Goal: Information Seeking & Learning: Compare options

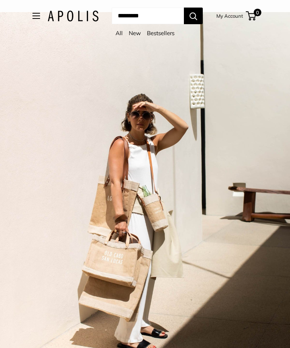
click at [117, 36] on link "All" at bounding box center [118, 32] width 7 height 7
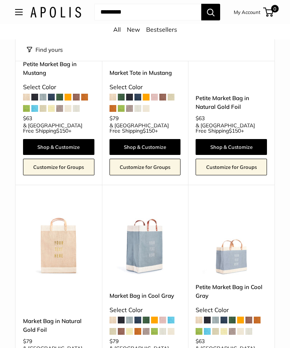
scroll to position [2069, 0]
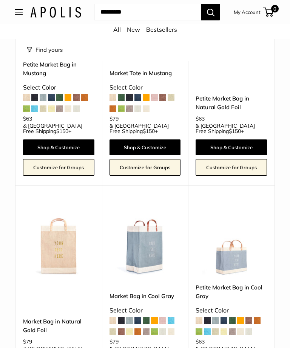
click at [145, 204] on img at bounding box center [144, 239] width 71 height 71
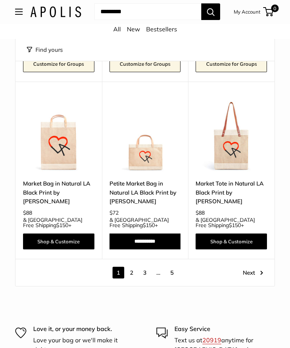
click at [253, 267] on link "Next" at bounding box center [253, 273] width 20 height 12
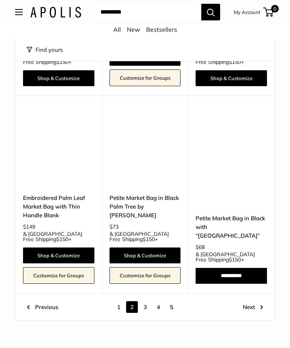
scroll to position [3045, 0]
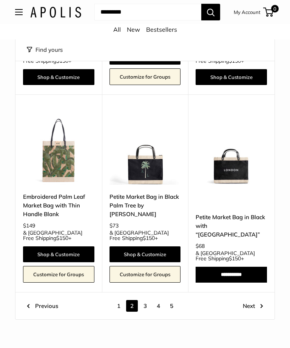
click at [252, 300] on link "Next" at bounding box center [253, 306] width 20 height 12
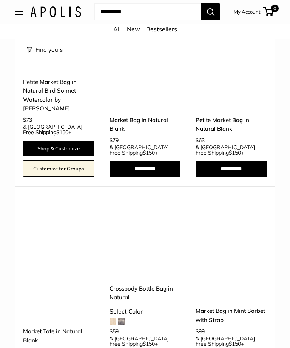
scroll to position [1959, 0]
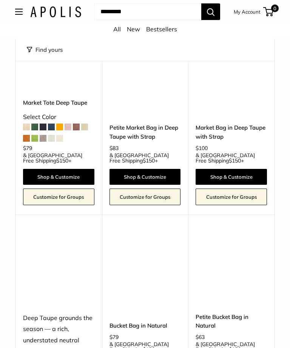
scroll to position [1200, 0]
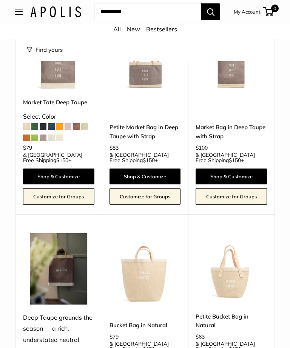
click at [152, 241] on img at bounding box center [144, 268] width 71 height 71
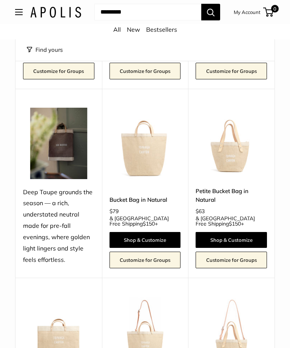
scroll to position [1326, 0]
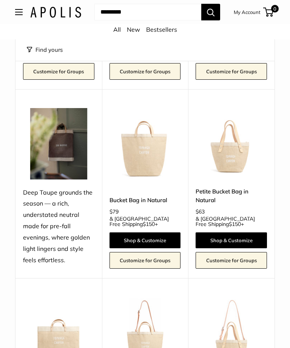
click at [237, 114] on img at bounding box center [230, 143] width 71 height 71
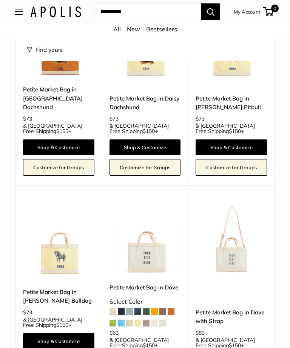
scroll to position [3047, 0]
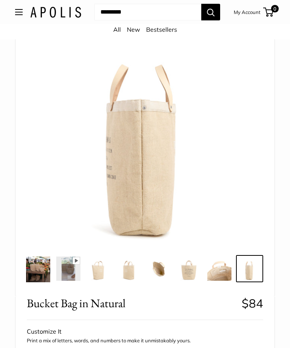
scroll to position [67, 0]
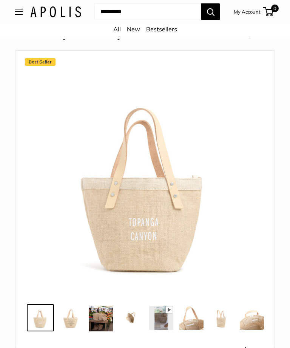
scroll to position [23, 0]
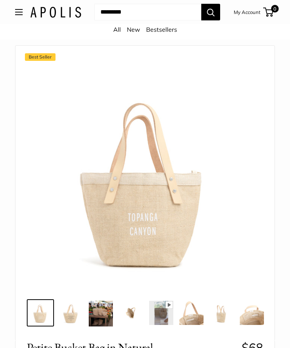
click at [75, 321] on img at bounding box center [70, 312] width 24 height 24
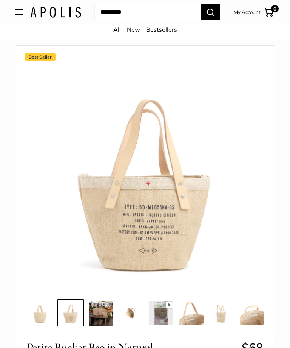
click at [99, 319] on img at bounding box center [101, 313] width 24 height 26
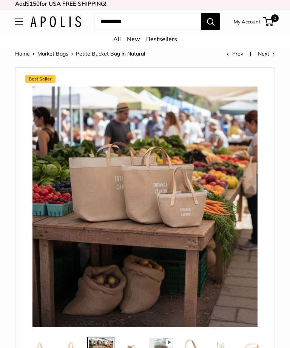
scroll to position [0, 0]
